Goal: Ask a question

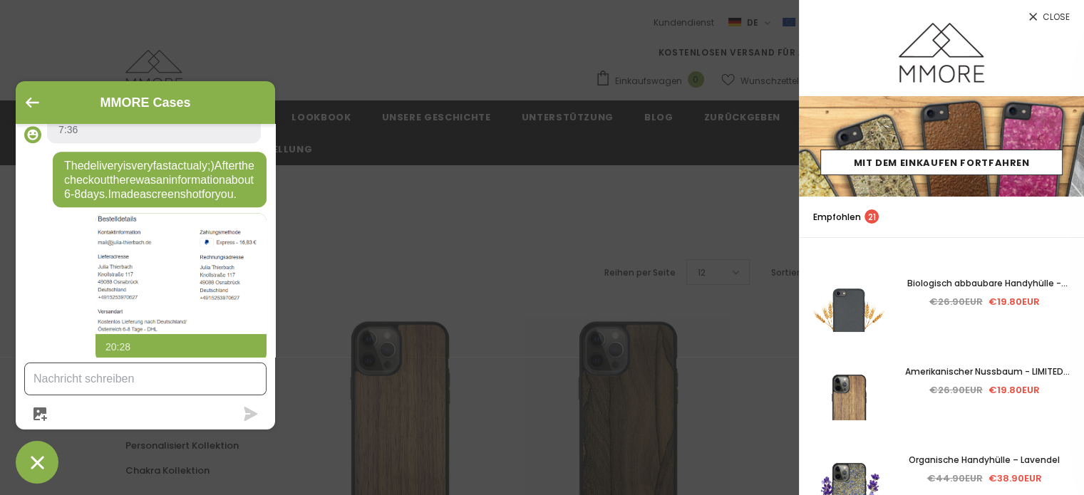
scroll to position [1223, 0]
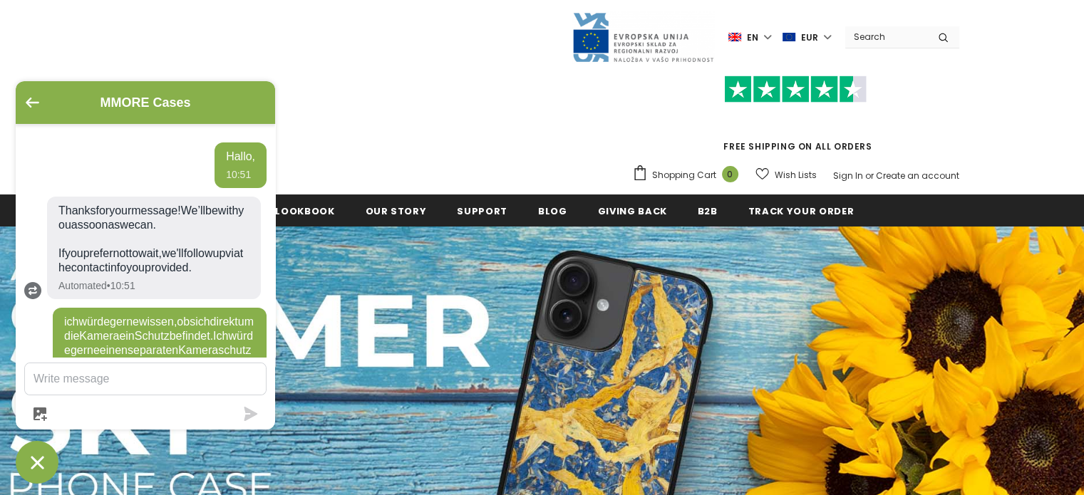
scroll to position [977, 0]
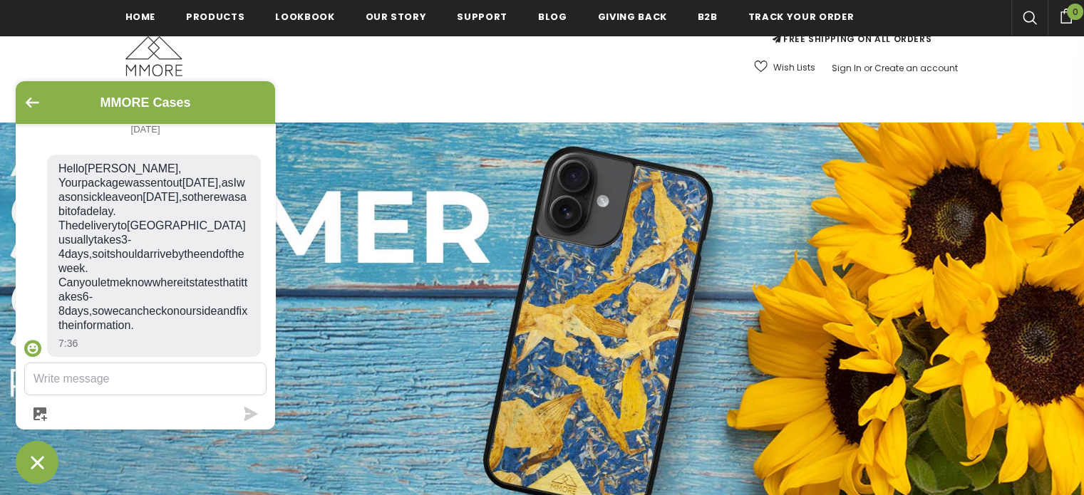
scroll to position [356, 0]
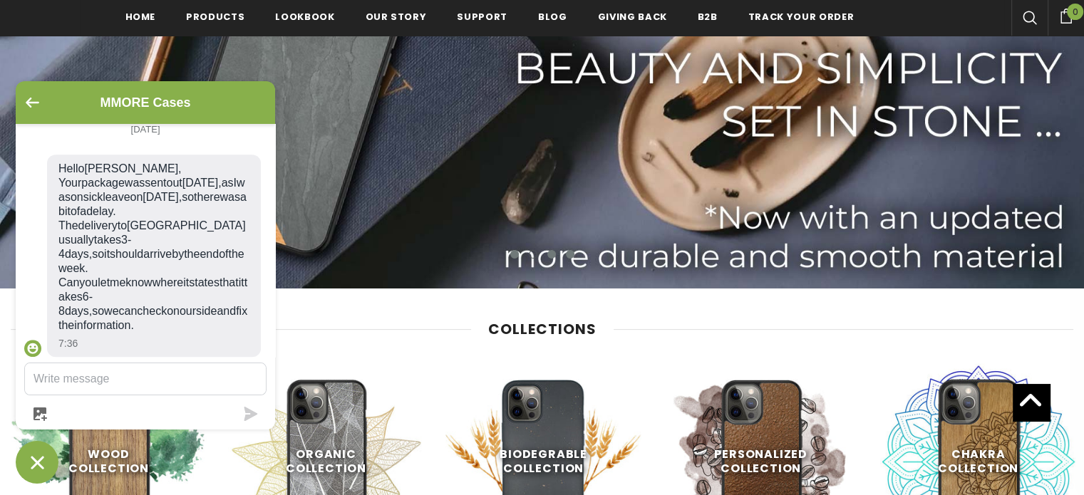
click at [122, 377] on textarea "Message us" at bounding box center [145, 378] width 241 height 31
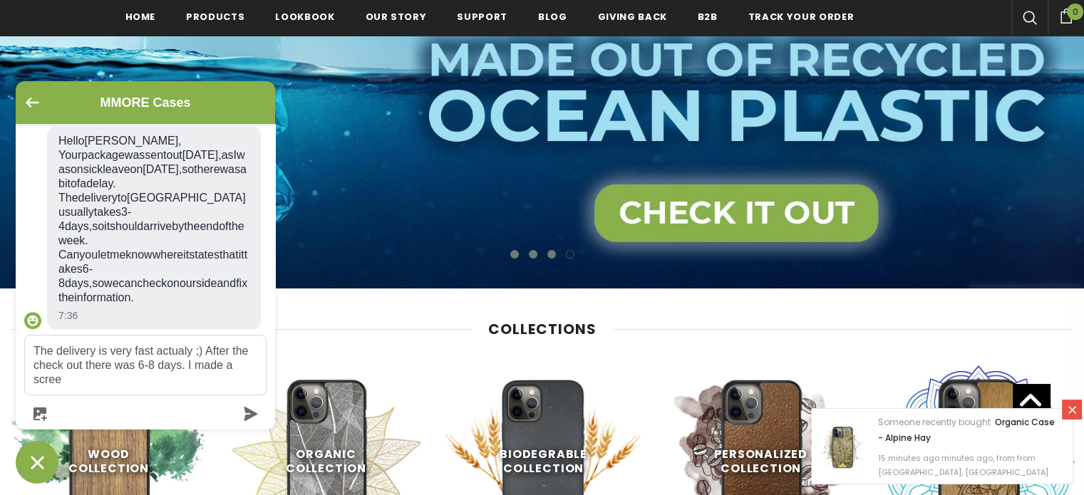
scroll to position [1004, 0]
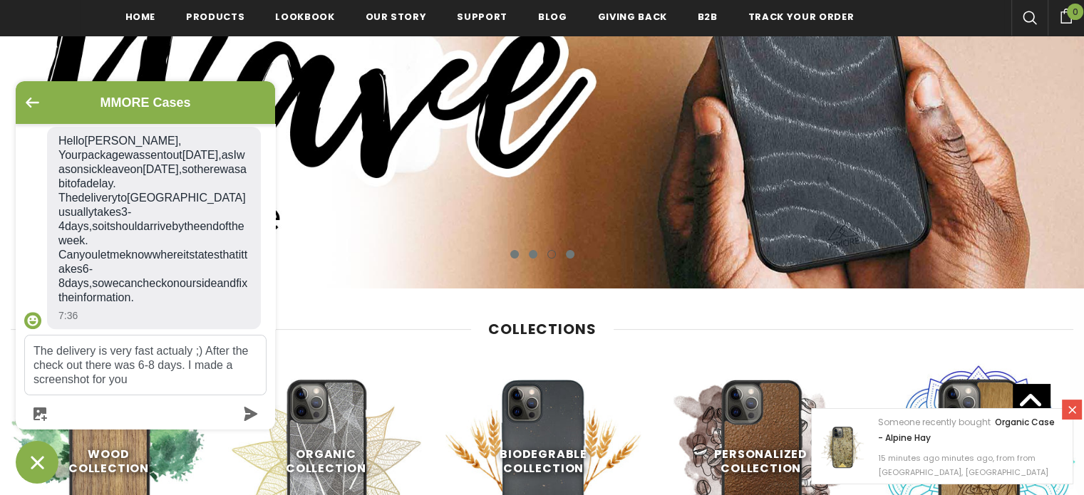
click at [134, 366] on textarea "The delivery is very fast actualy ;) After the check out there was 6-8 days. I …" at bounding box center [145, 365] width 241 height 59
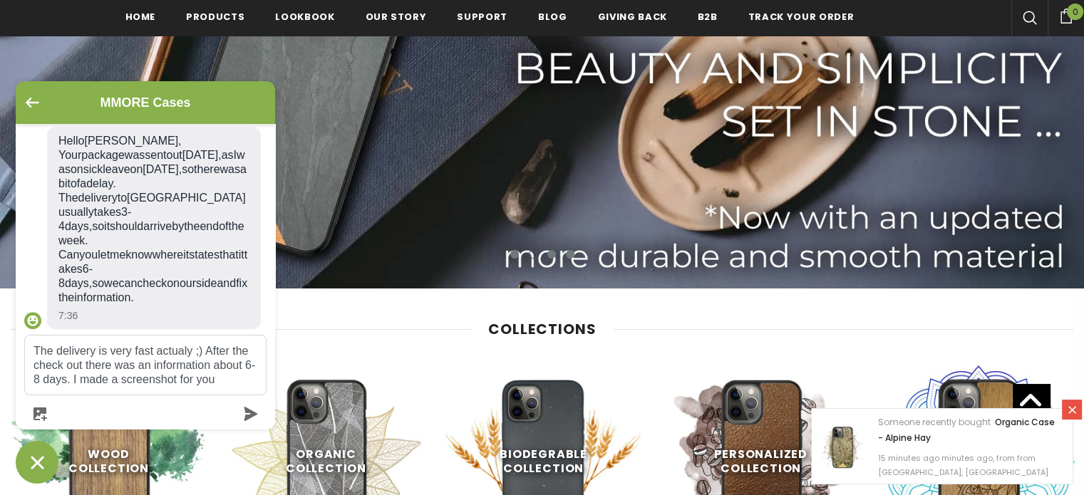
click at [236, 385] on textarea "The delivery is very fast actualy ;) After the check out there was an informati…" at bounding box center [145, 365] width 241 height 59
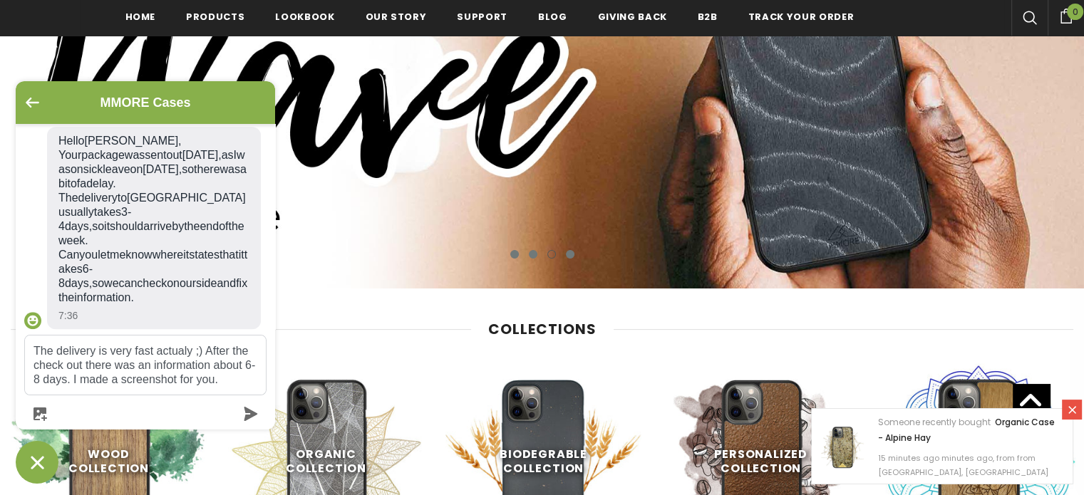
click at [222, 385] on textarea "The delivery is very fast actualy ;) After the check out there was an informati…" at bounding box center [145, 365] width 241 height 59
type textarea "The delivery is very fast actualy ;) After the check out there was an informati…"
click at [252, 410] on icon "submit" at bounding box center [251, 414] width 14 height 14
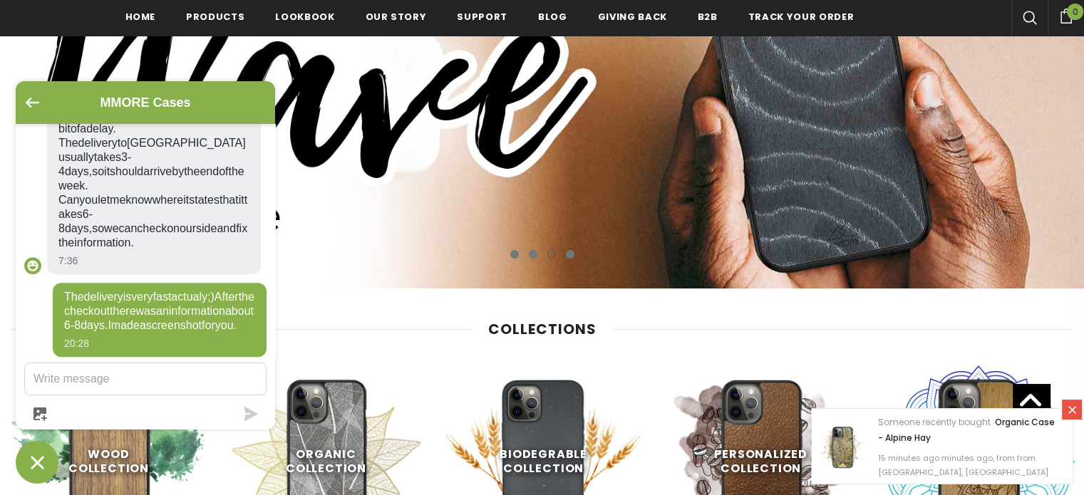
scroll to position [1088, 0]
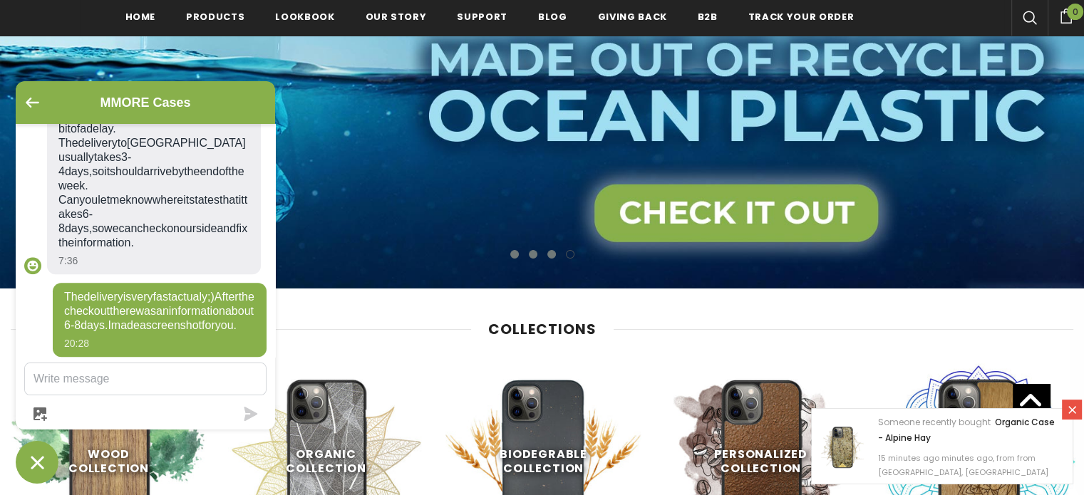
click at [46, 414] on icon "button" at bounding box center [40, 414] width 14 height 14
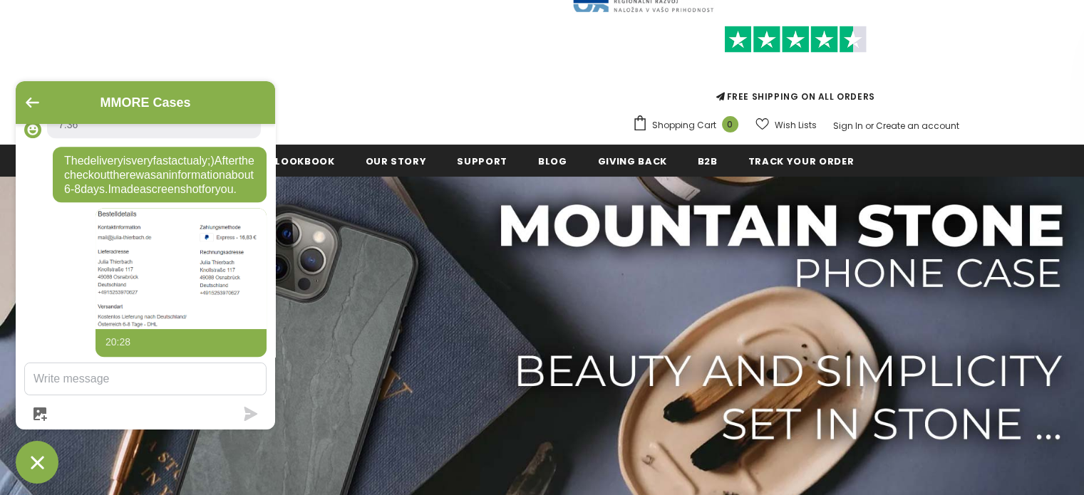
scroll to position [0, 0]
